Goal: Obtain resource: Download file/media

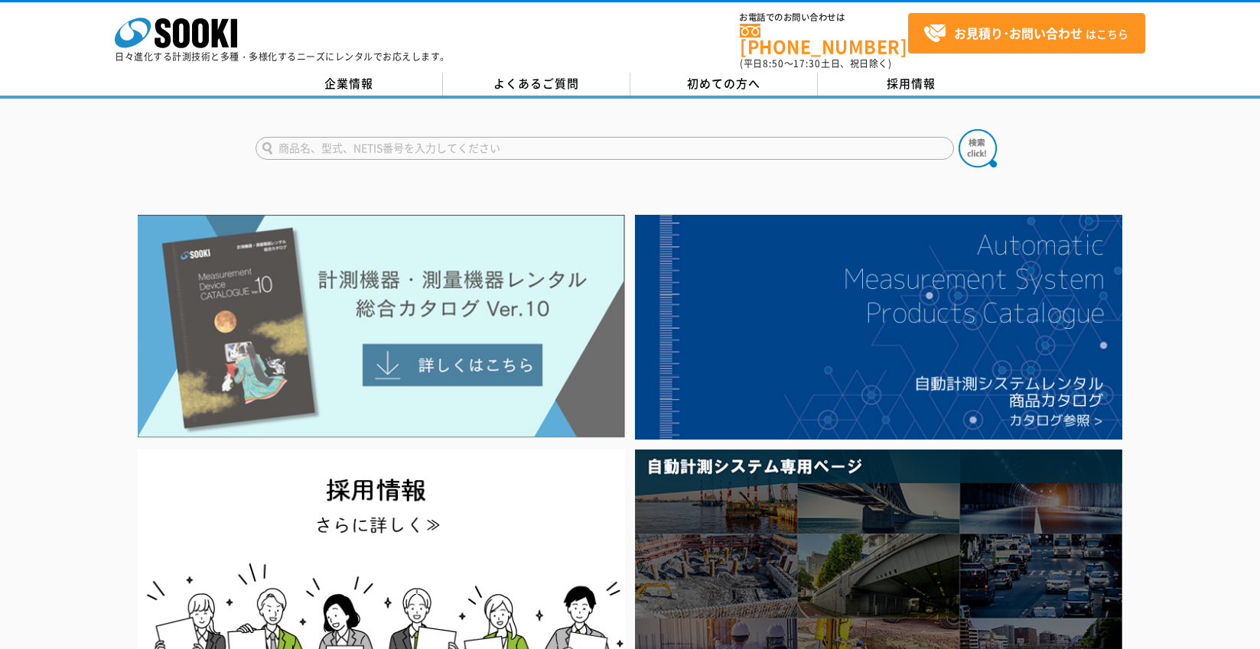
click at [508, 343] on img at bounding box center [381, 326] width 487 height 223
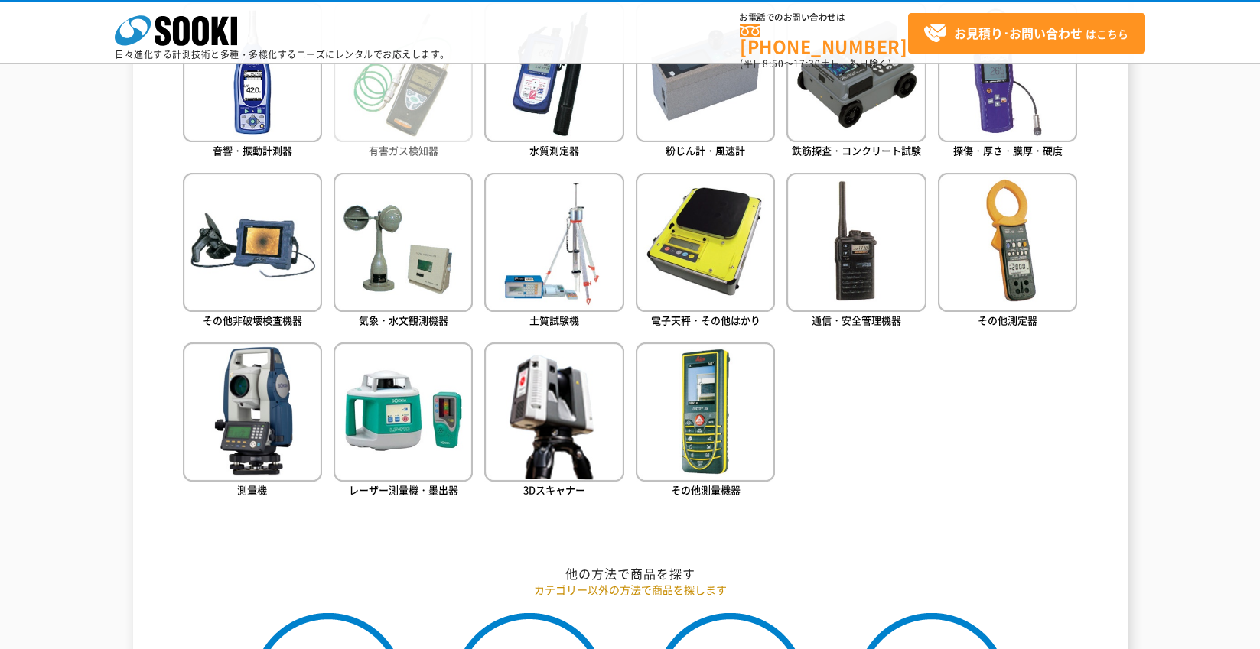
scroll to position [765, 0]
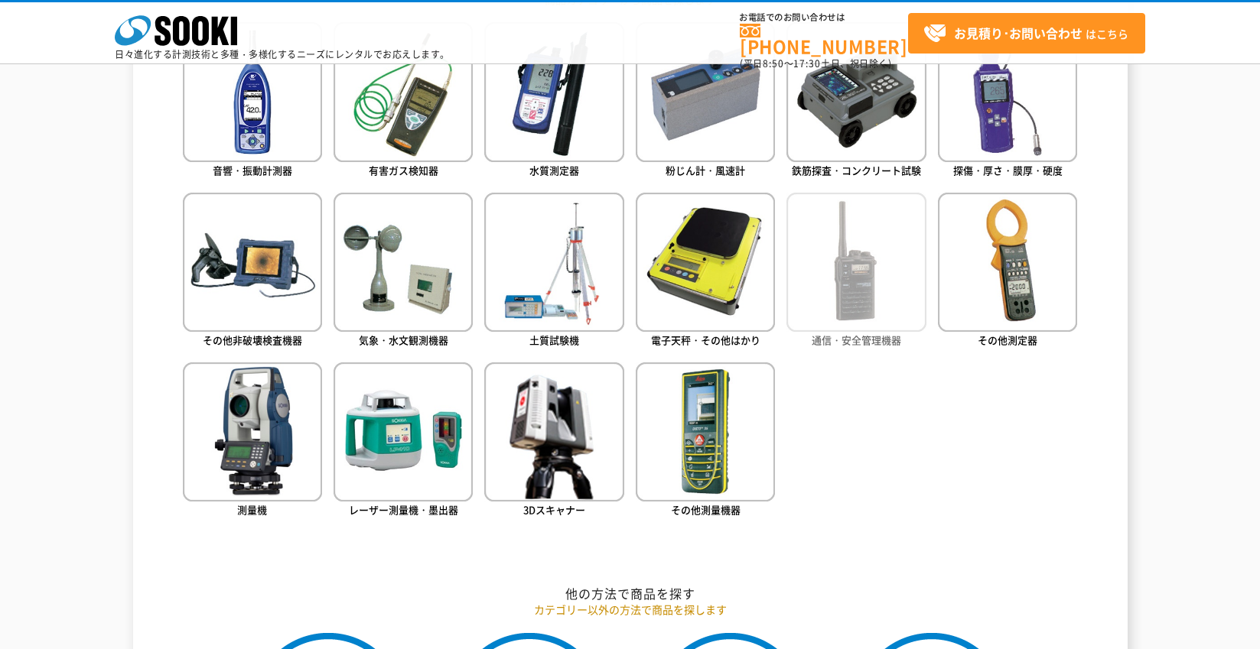
click at [849, 260] on img at bounding box center [855, 262] width 139 height 139
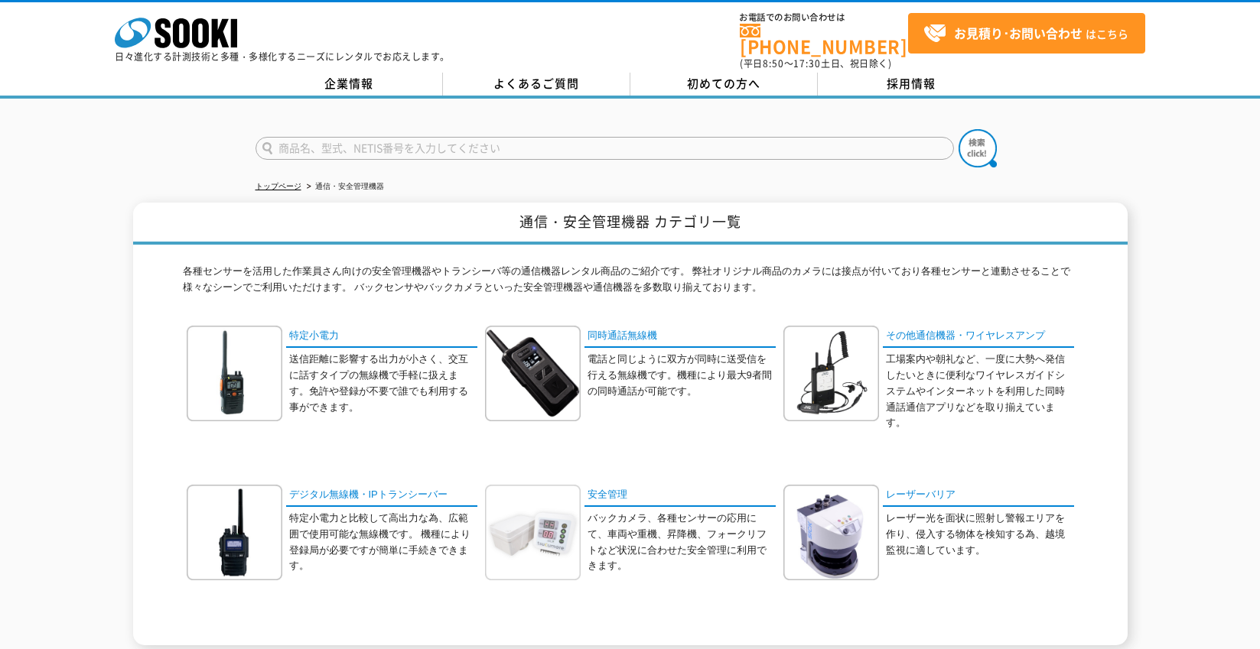
click at [560, 516] on img at bounding box center [533, 533] width 96 height 96
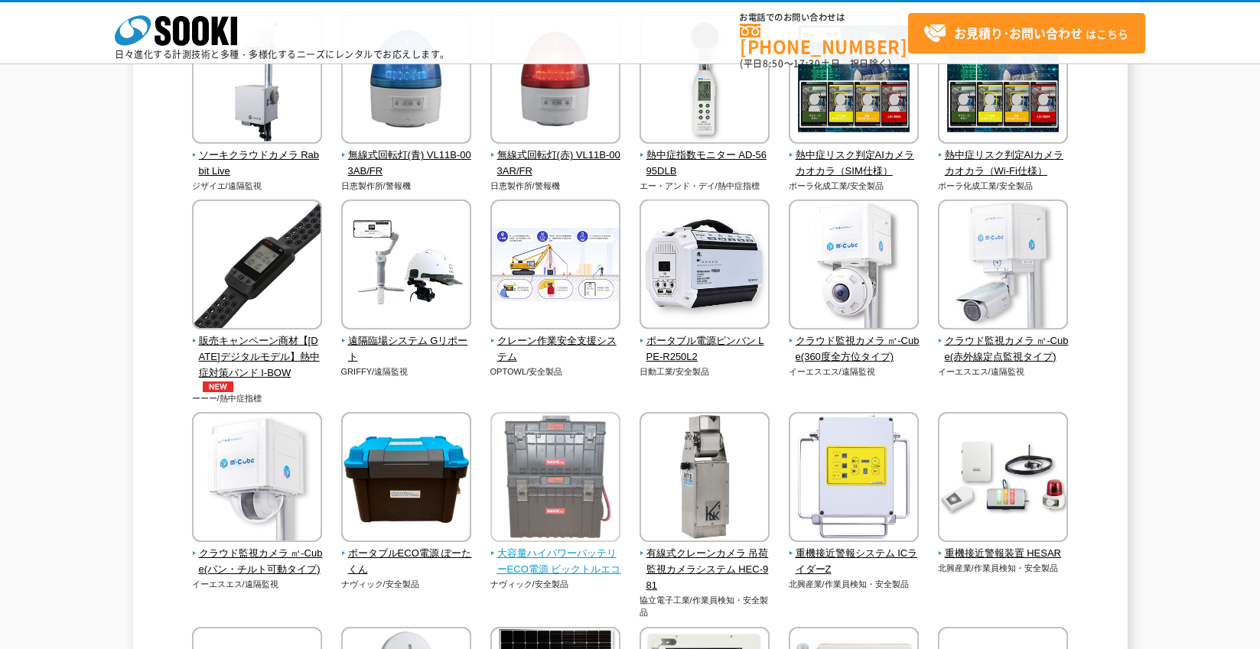
scroll to position [229, 0]
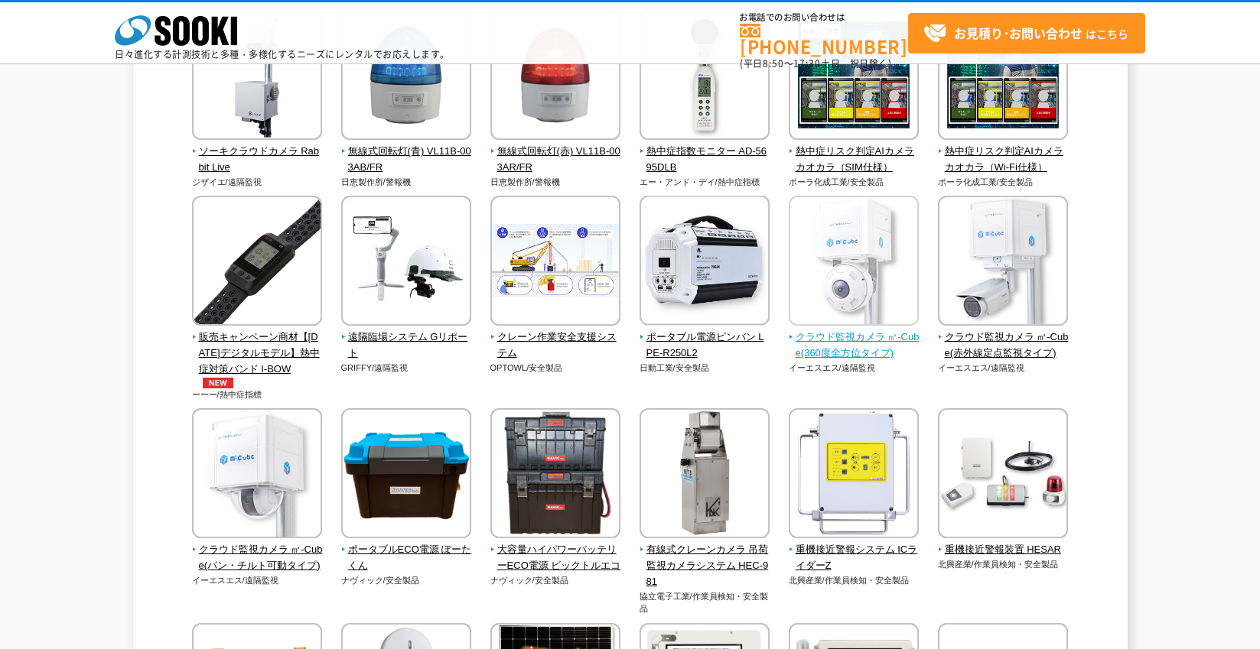
click at [860, 352] on span "クラウド監視カメラ ㎥-Cube(360度全方位タイプ)" at bounding box center [853, 346] width 131 height 32
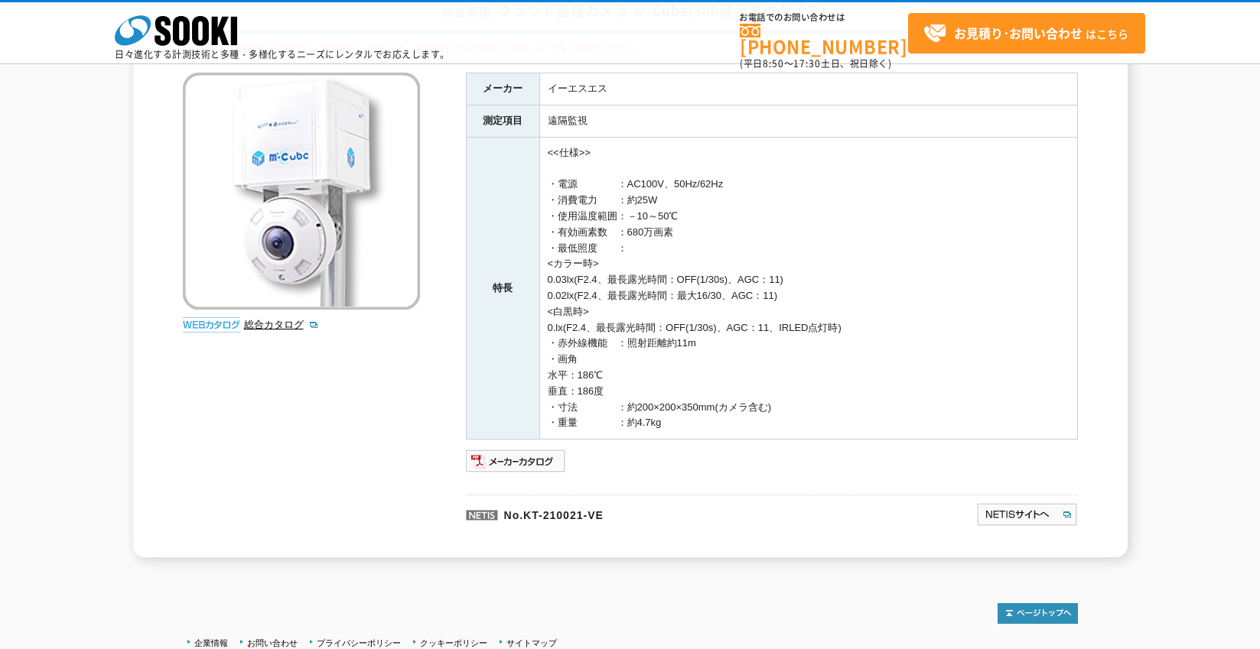
scroll to position [114, 0]
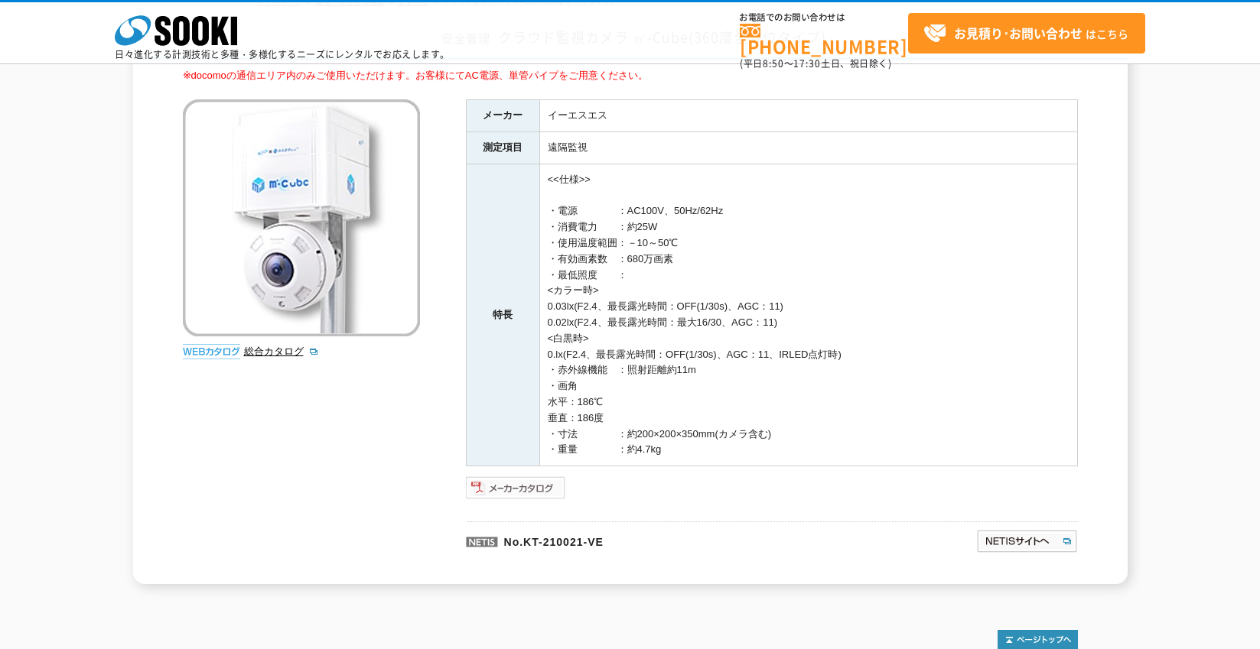
click at [489, 485] on img at bounding box center [516, 488] width 100 height 24
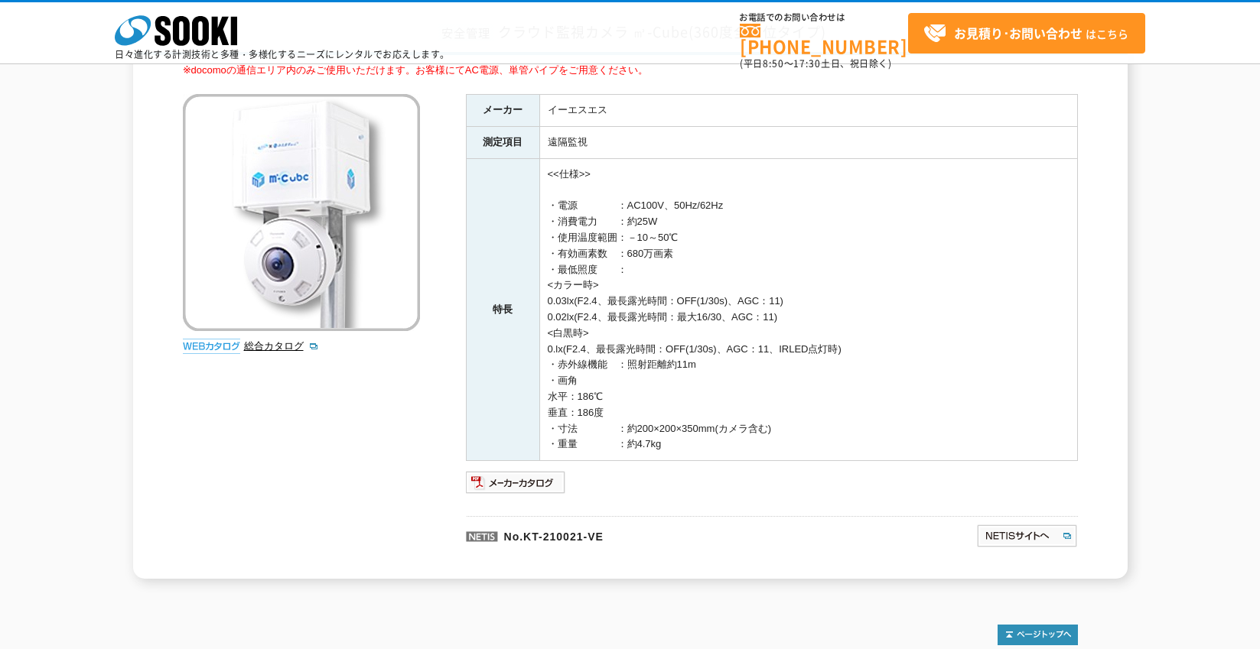
scroll to position [153, 0]
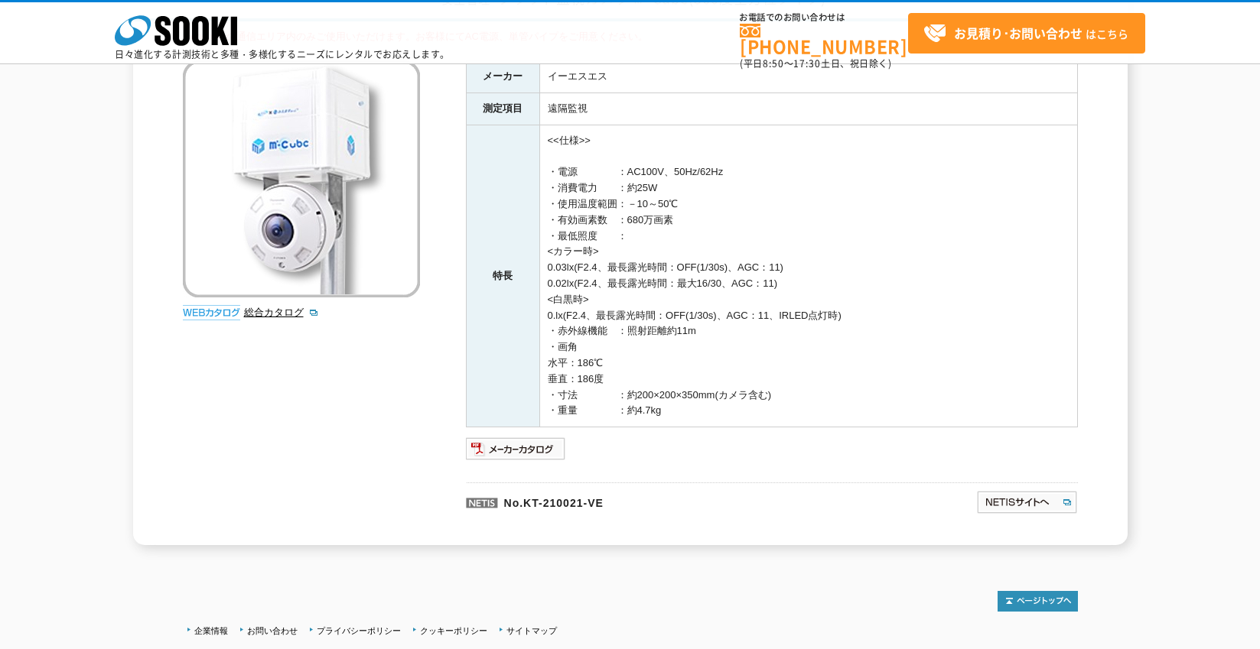
click at [527, 502] on p "No.KT-210021-VE" at bounding box center [647, 501] width 362 height 37
click at [486, 507] on p "No.KT-210021-VE" at bounding box center [647, 501] width 362 height 37
click at [288, 315] on link "総合カタログ" at bounding box center [281, 312] width 75 height 11
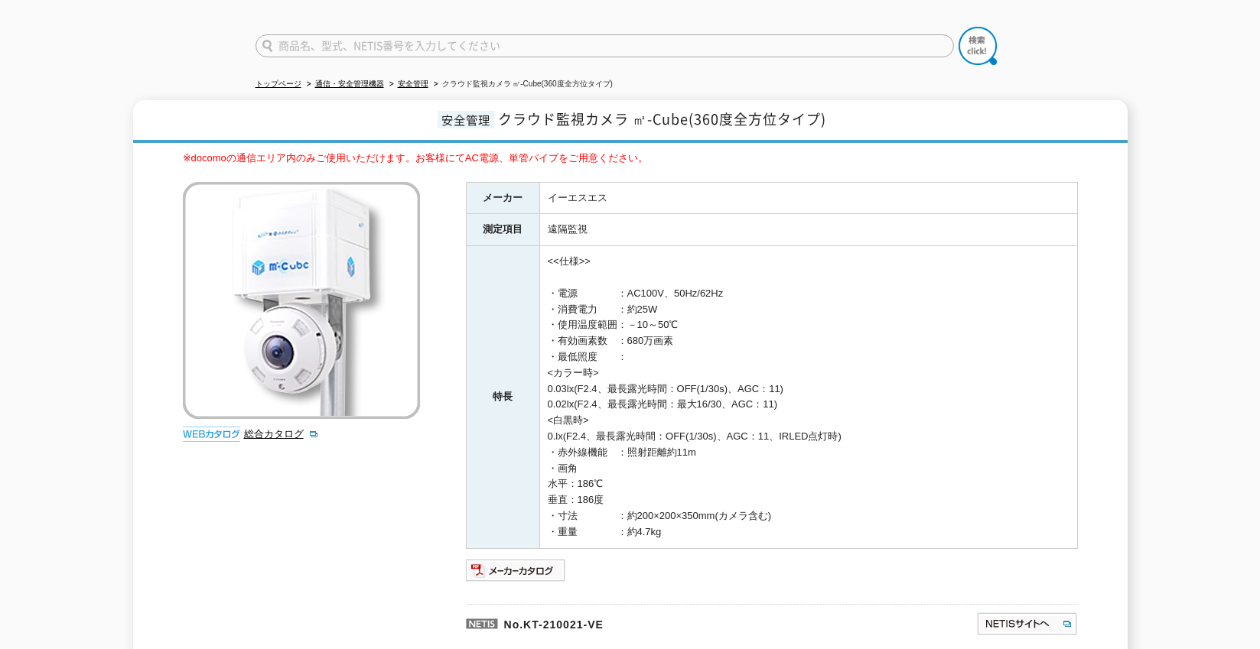
scroll to position [76, 0]
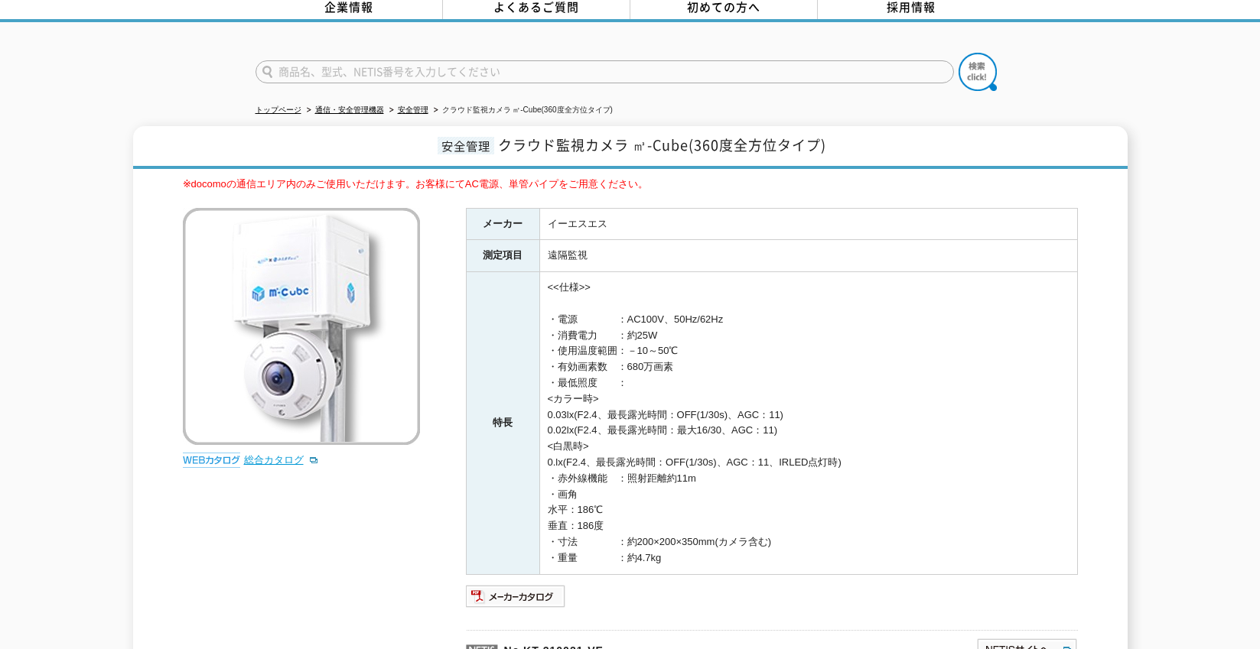
click at [268, 454] on link "総合カタログ" at bounding box center [281, 459] width 75 height 11
